Goal: Information Seeking & Learning: Learn about a topic

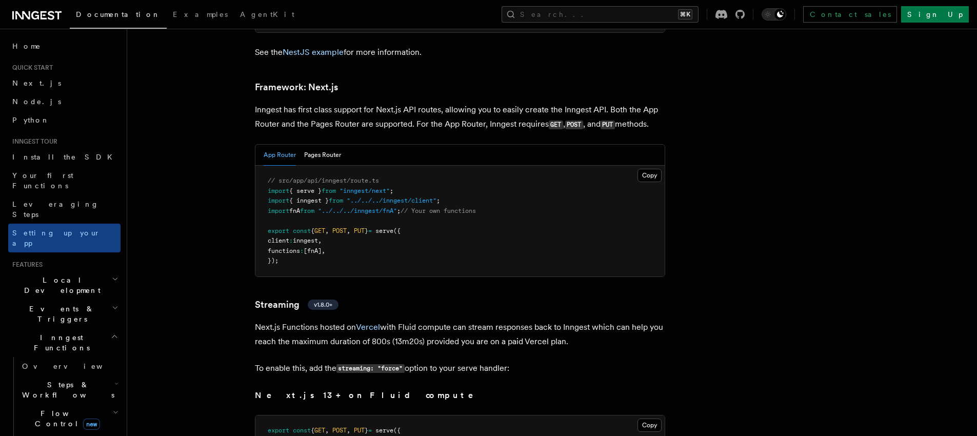
scroll to position [6278, 0]
click at [320, 144] on button "Pages Router" at bounding box center [322, 154] width 37 height 21
click at [293, 144] on button "App Router" at bounding box center [280, 154] width 32 height 21
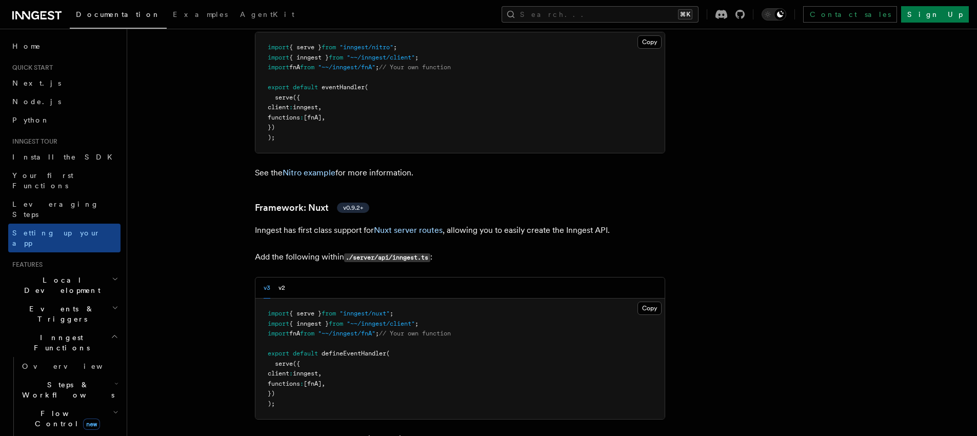
scroll to position [6870, 0]
click at [288, 277] on div "v3 v2" at bounding box center [459, 287] width 409 height 21
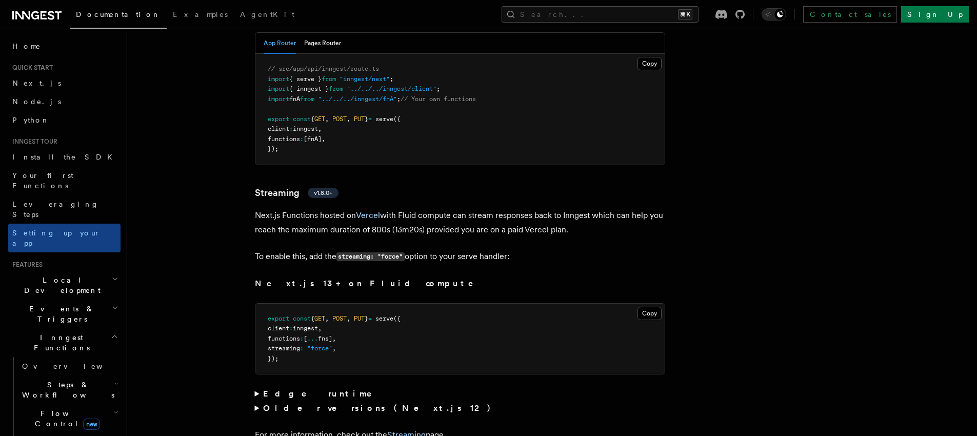
scroll to position [6396, 0]
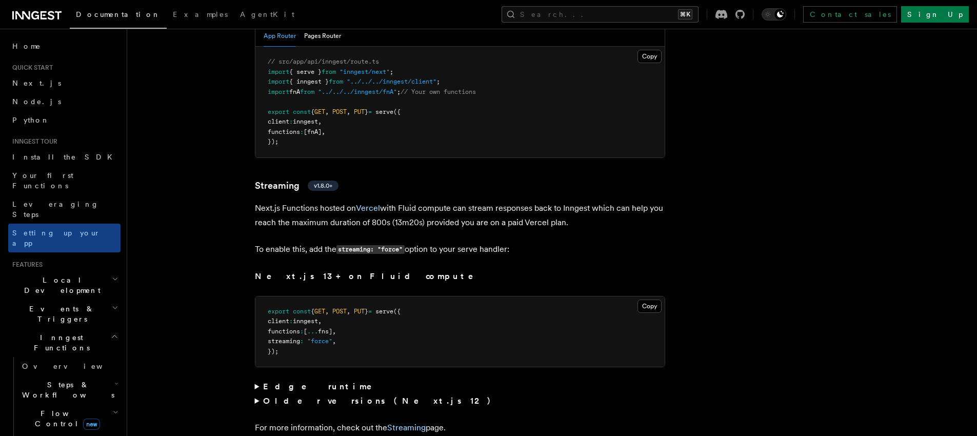
click at [289, 382] on strong "Edge runtime" at bounding box center [324, 387] width 123 height 10
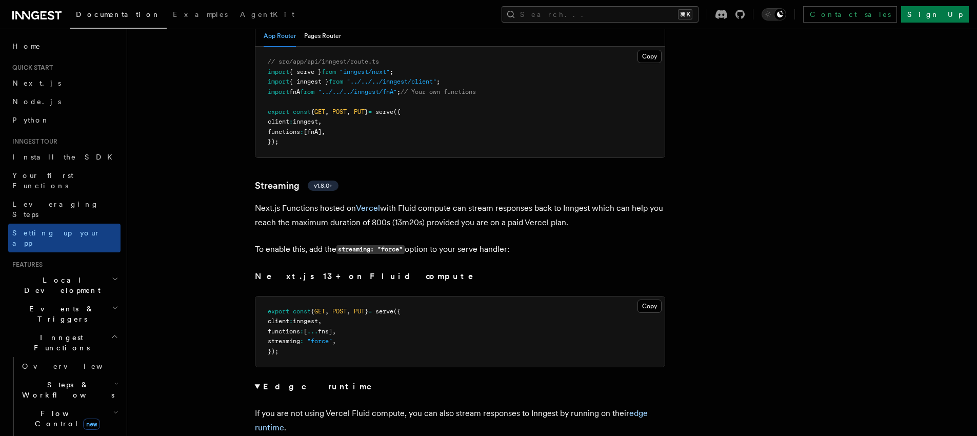
click at [296, 382] on strong "Edge runtime" at bounding box center [324, 387] width 123 height 10
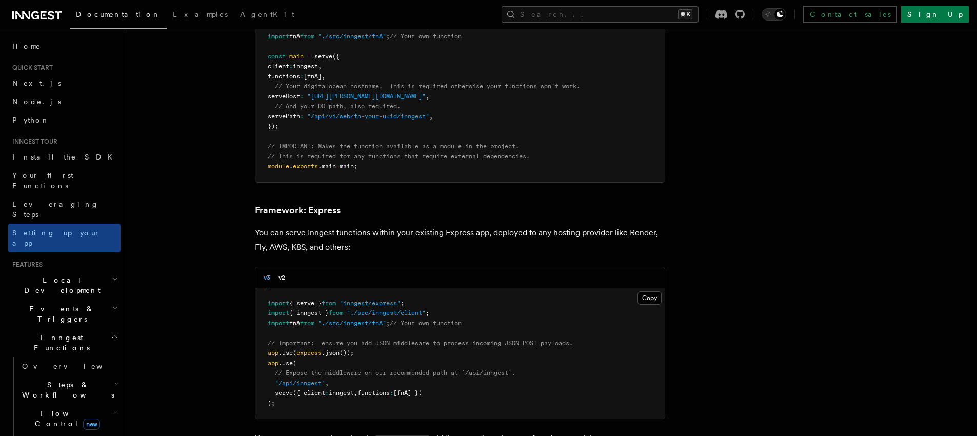
scroll to position [2515, 0]
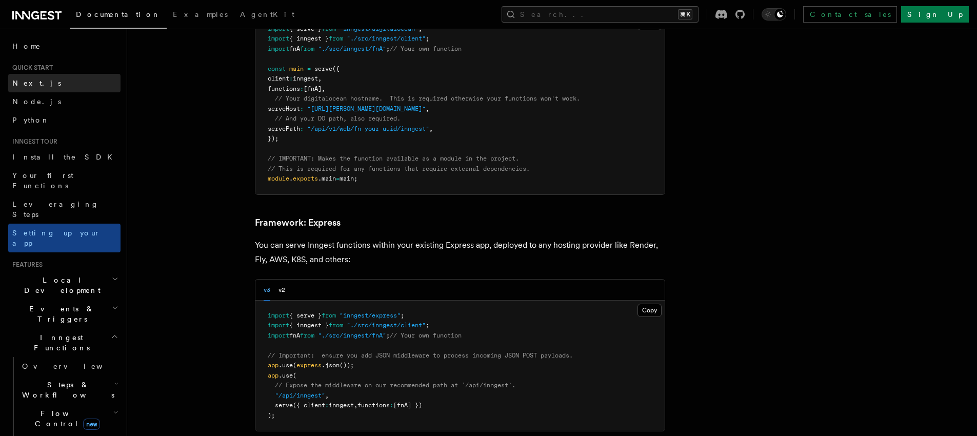
click at [38, 83] on link "Next.js" at bounding box center [64, 83] width 112 height 18
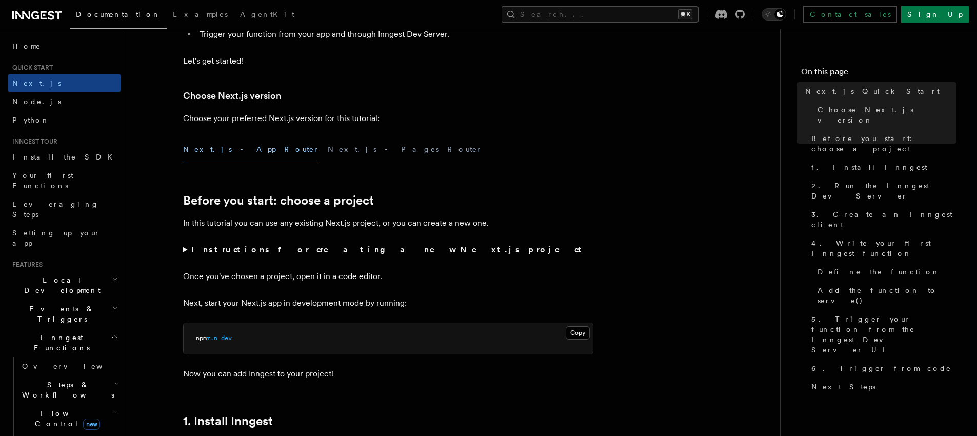
scroll to position [202, 0]
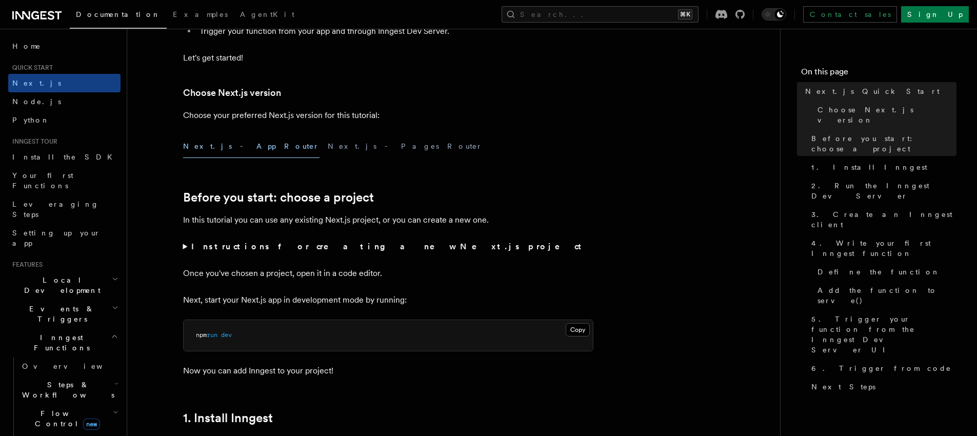
click at [307, 248] on strong "Instructions for creating a new Next.js project" at bounding box center [388, 247] width 395 height 10
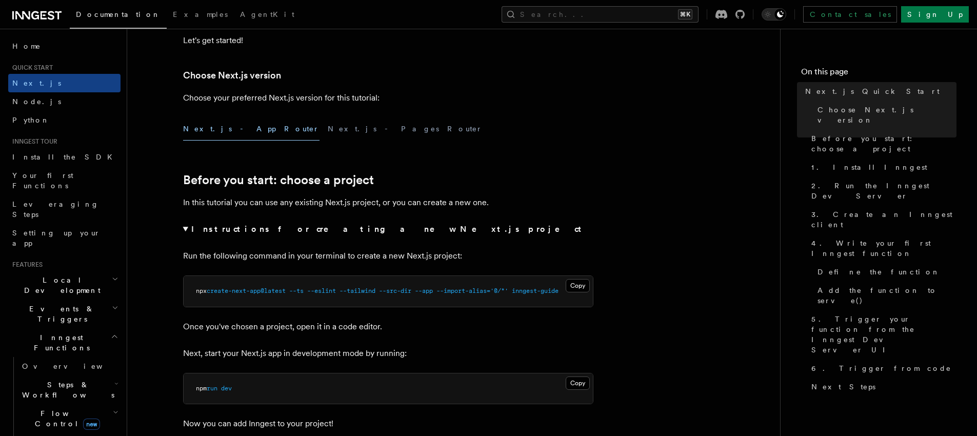
scroll to position [224, 0]
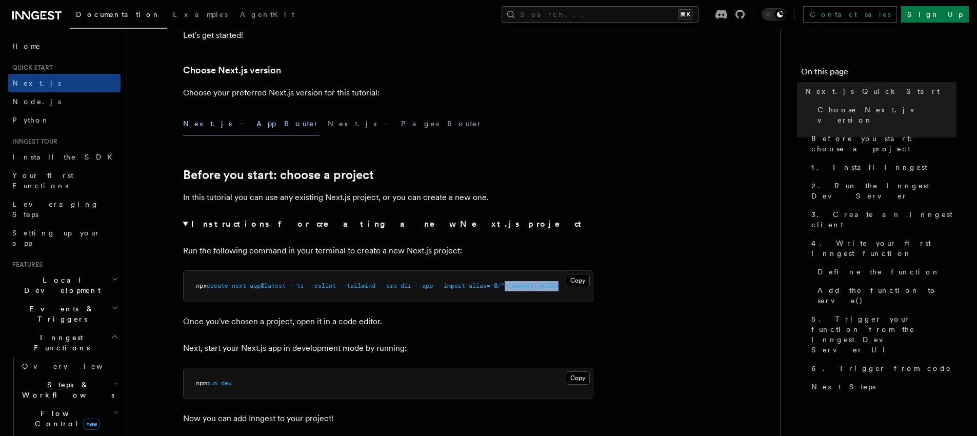
drag, startPoint x: 538, startPoint y: 283, endPoint x: 606, endPoint y: 292, distance: 68.4
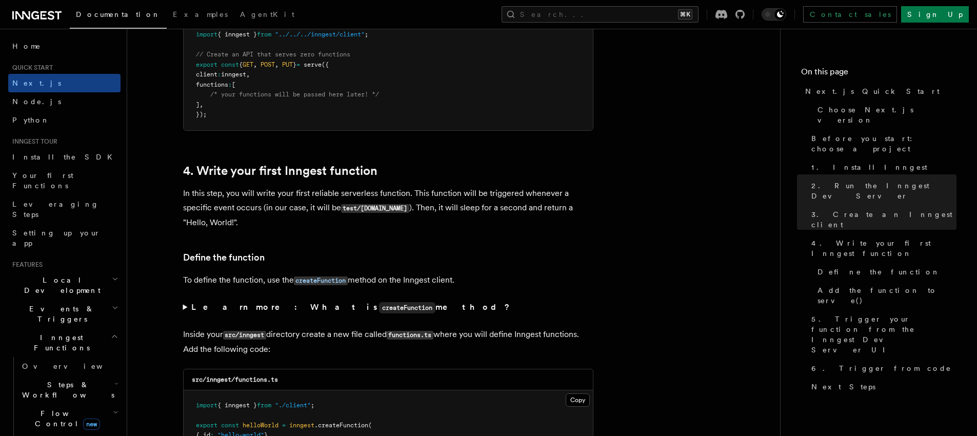
scroll to position [1595, 0]
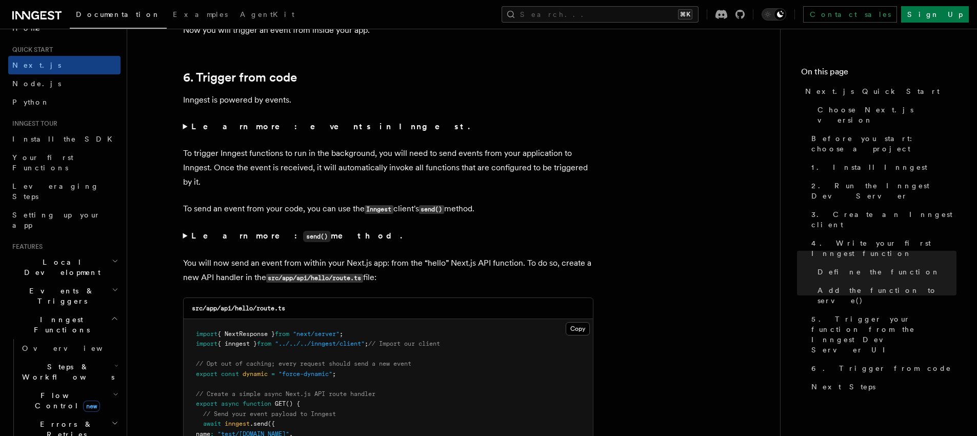
scroll to position [5241, 0]
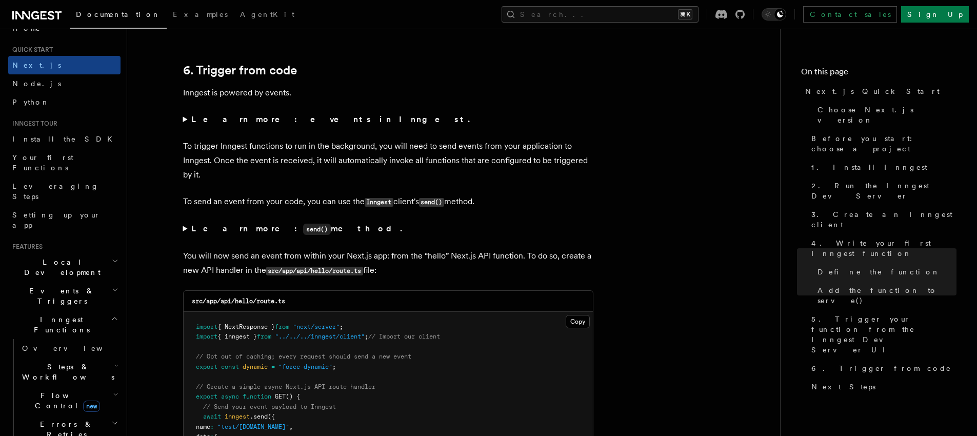
click at [185, 119] on summary "Learn more: events in Inngest." at bounding box center [388, 119] width 410 height 14
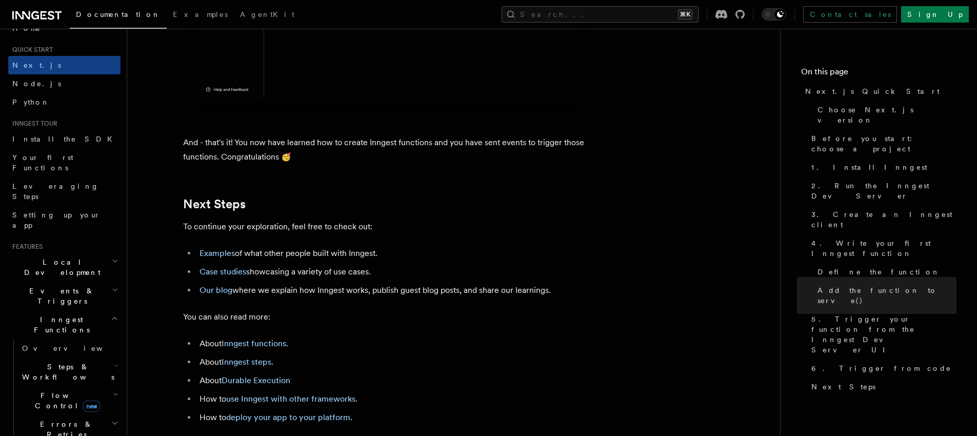
scroll to position [6453, 0]
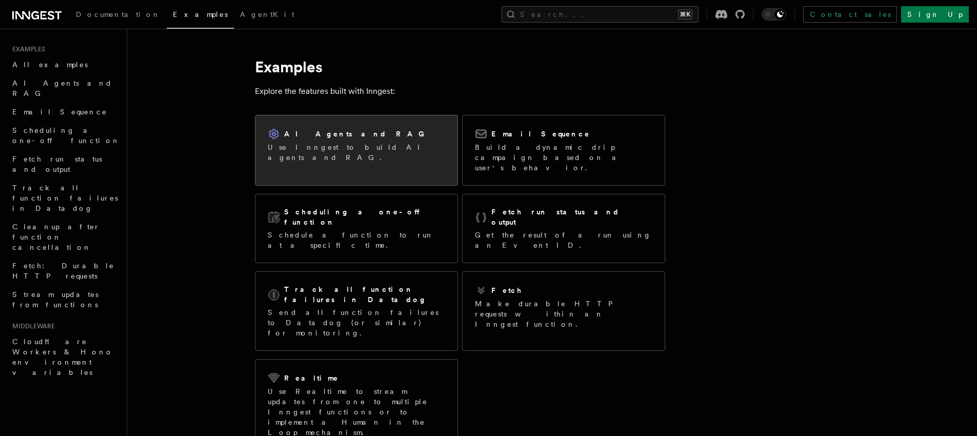
click at [392, 150] on p "Use Inngest to build AI agents and RAG." at bounding box center [357, 152] width 178 height 21
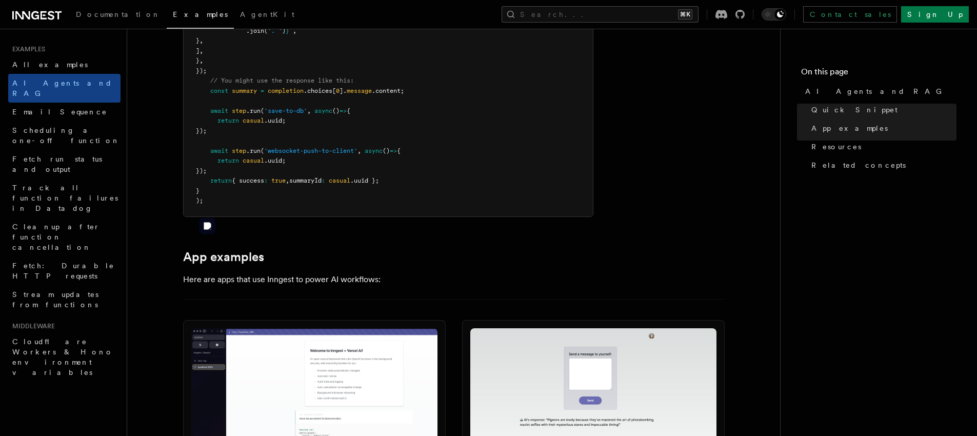
scroll to position [762, 0]
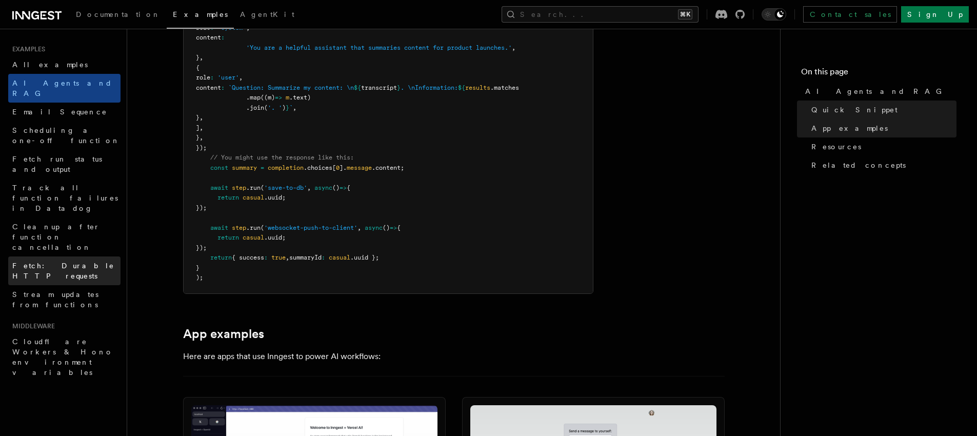
click at [30, 262] on span "Fetch: Durable HTTP requests" at bounding box center [63, 271] width 102 height 18
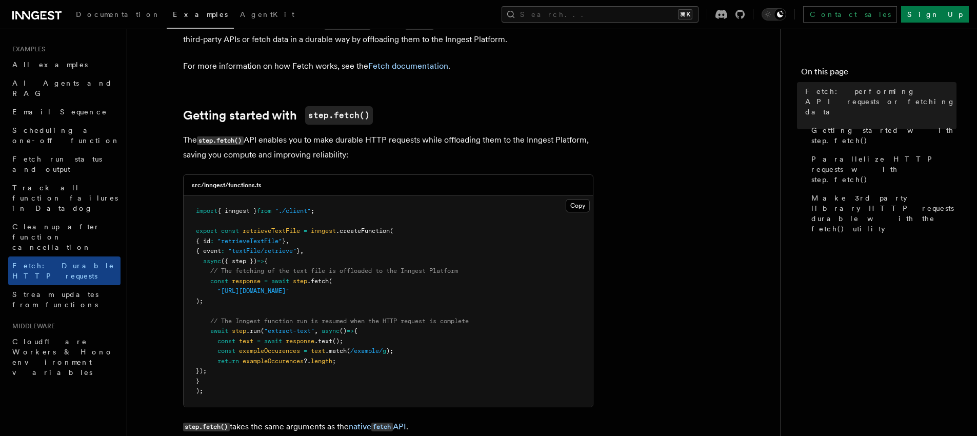
scroll to position [77, 0]
